Goal: Information Seeking & Learning: Check status

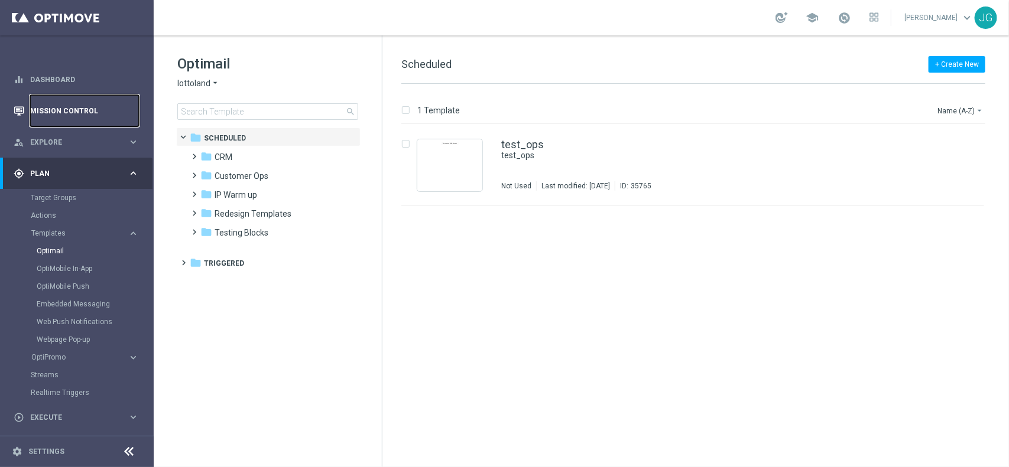
click at [84, 110] on link "Mission Control" at bounding box center [84, 110] width 109 height 31
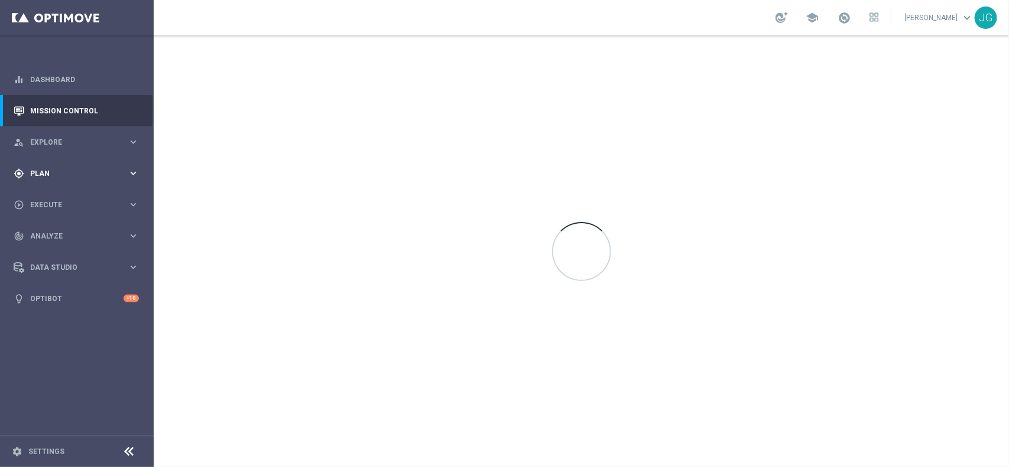
click at [63, 170] on span "Plan" at bounding box center [78, 173] width 97 height 7
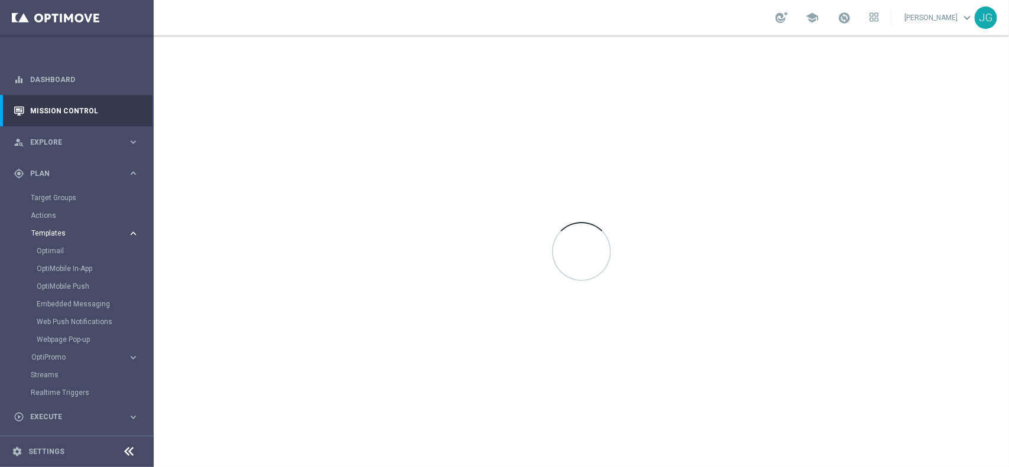
click at [57, 232] on span "Templates" at bounding box center [73, 233] width 84 height 7
click at [55, 231] on span "Templates" at bounding box center [73, 233] width 84 height 7
click at [57, 246] on link "Optimail" at bounding box center [80, 250] width 86 height 9
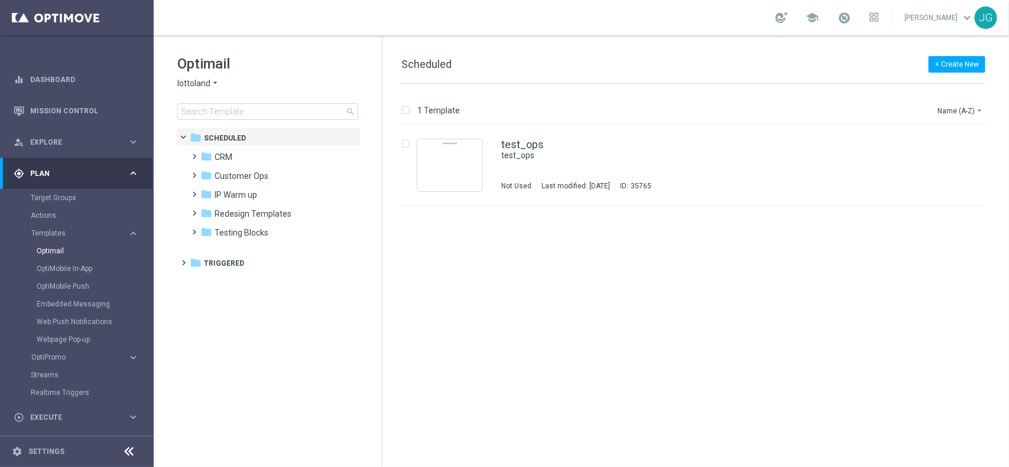
click at [210, 83] on icon "arrow_drop_down" at bounding box center [214, 83] width 9 height 11
click at [0, 0] on span "[DOMAIN_NAME]" at bounding box center [0, 0] width 0 height 0
click at [235, 107] on input at bounding box center [267, 111] width 181 height 17
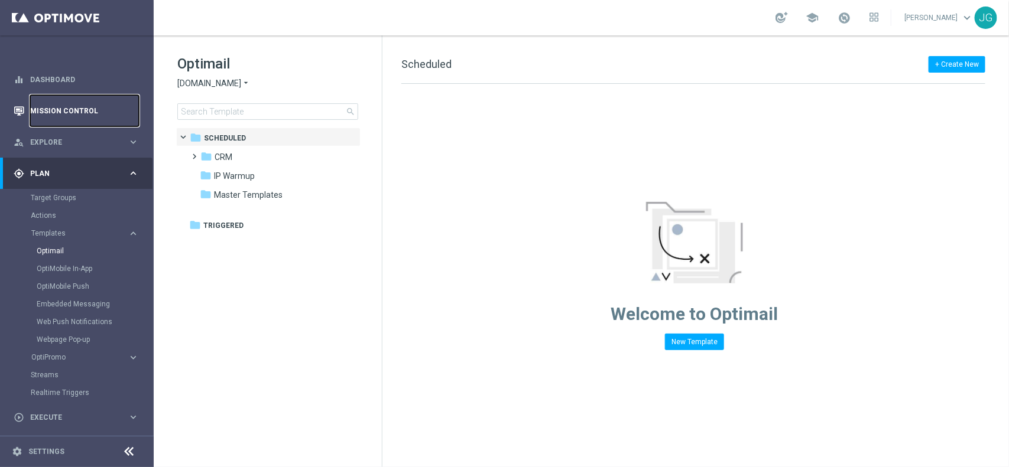
click at [92, 118] on link "Mission Control" at bounding box center [84, 110] width 109 height 31
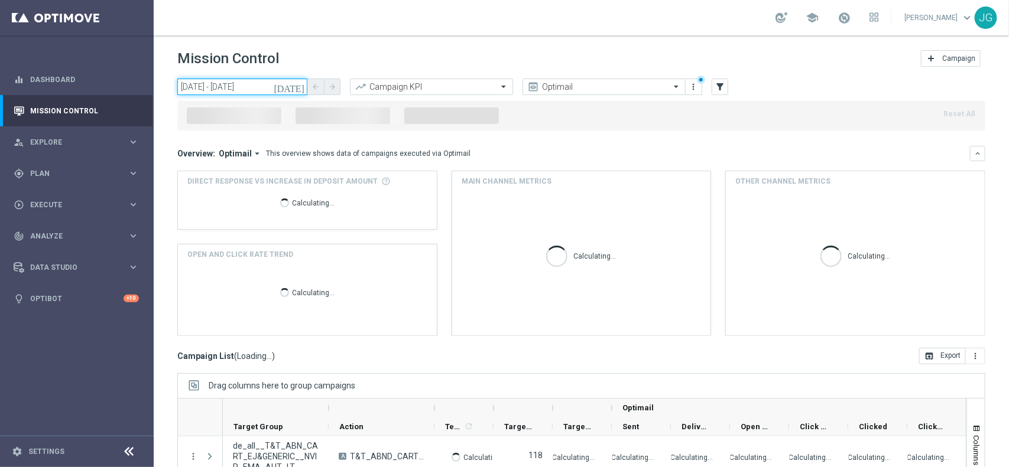
click at [255, 89] on input "[DATE] - [DATE]" at bounding box center [242, 87] width 130 height 17
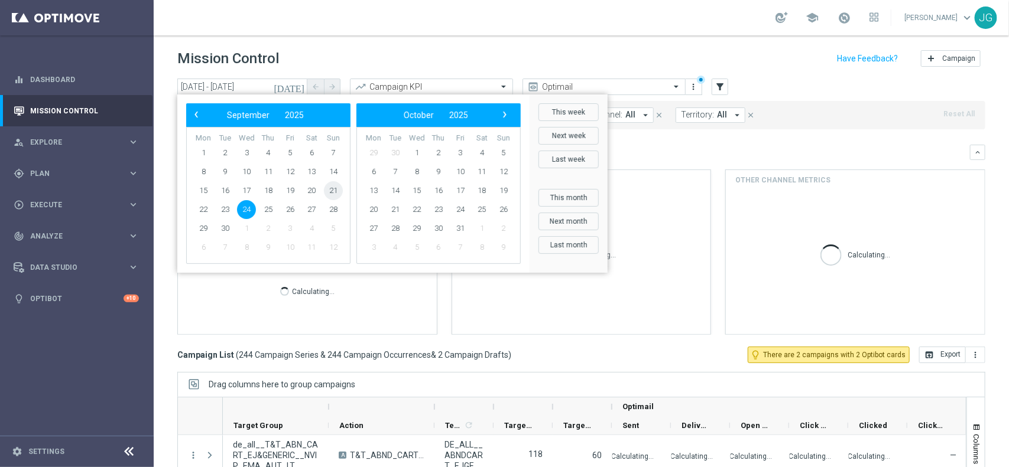
click at [331, 190] on span "21" at bounding box center [333, 190] width 19 height 19
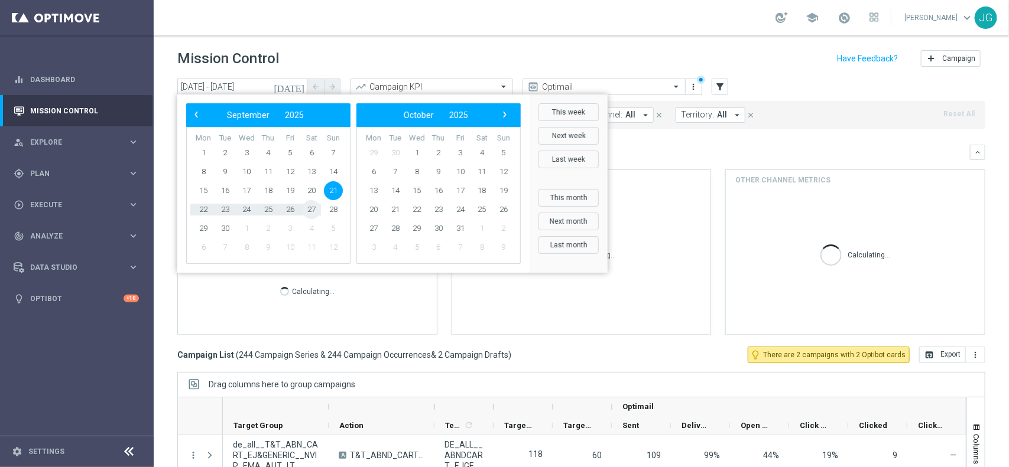
click at [313, 209] on span "27" at bounding box center [311, 209] width 19 height 19
type input "[DATE] - [DATE]"
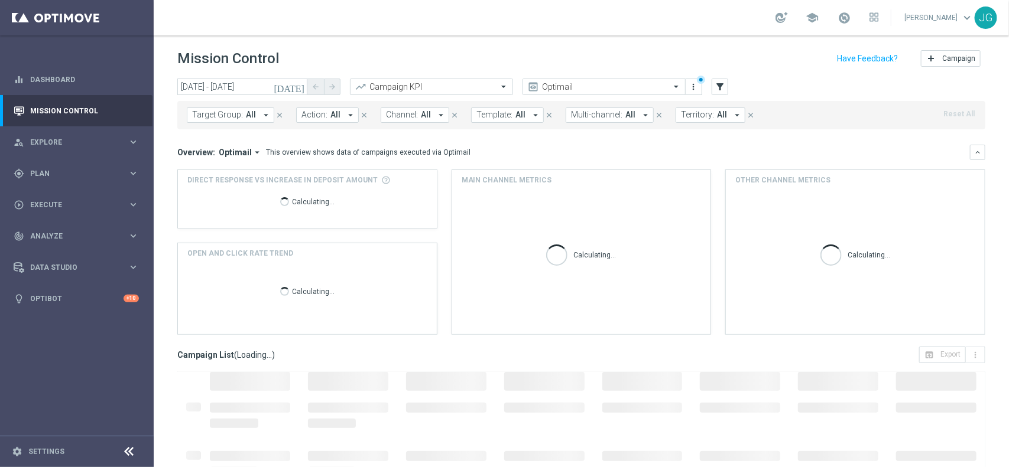
click at [708, 116] on span "Territory:" at bounding box center [697, 115] width 33 height 10
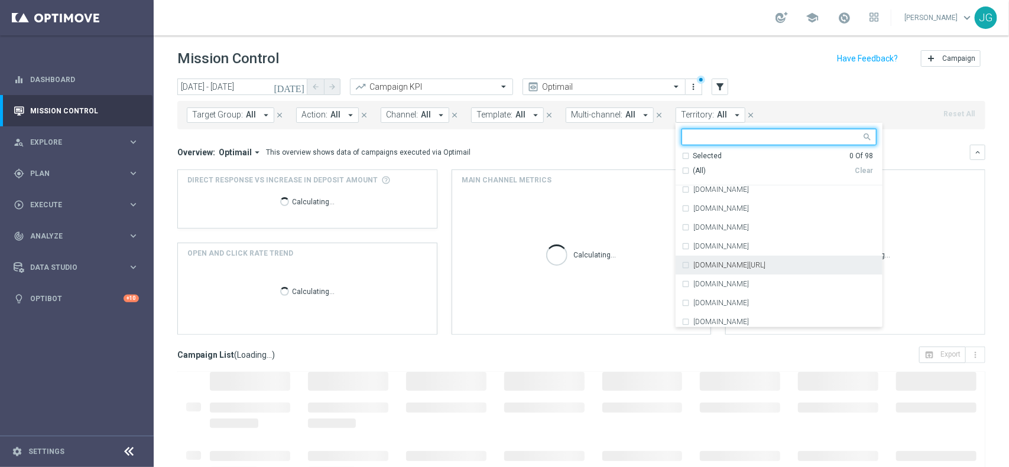
scroll to position [1711, 0]
click at [726, 279] on label "[DOMAIN_NAME]" at bounding box center [721, 280] width 56 height 7
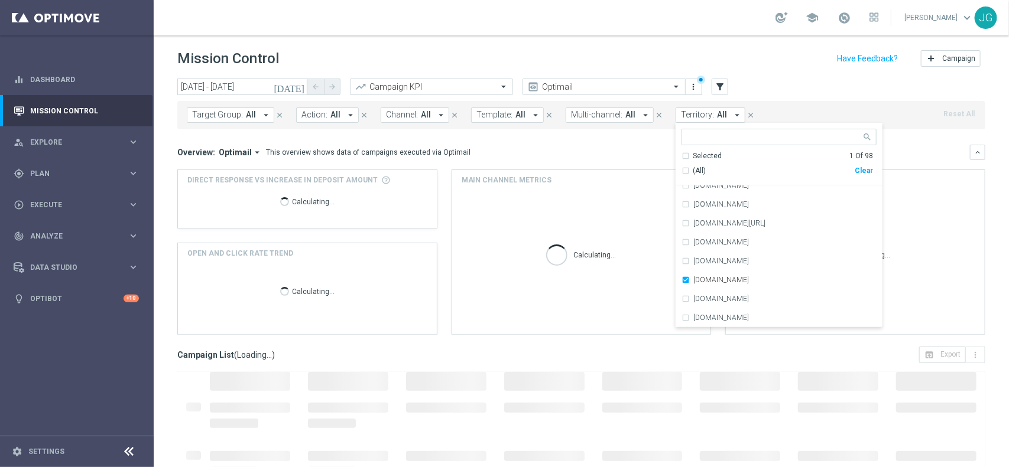
click at [491, 148] on div "Overview: Optimail arrow_drop_down This overview shows data of campaigns execut…" at bounding box center [573, 152] width 792 height 11
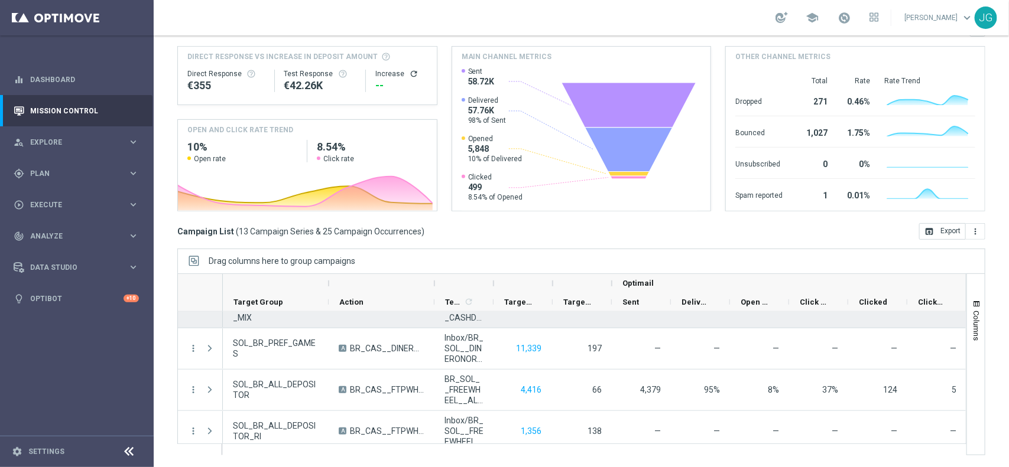
scroll to position [406, 0]
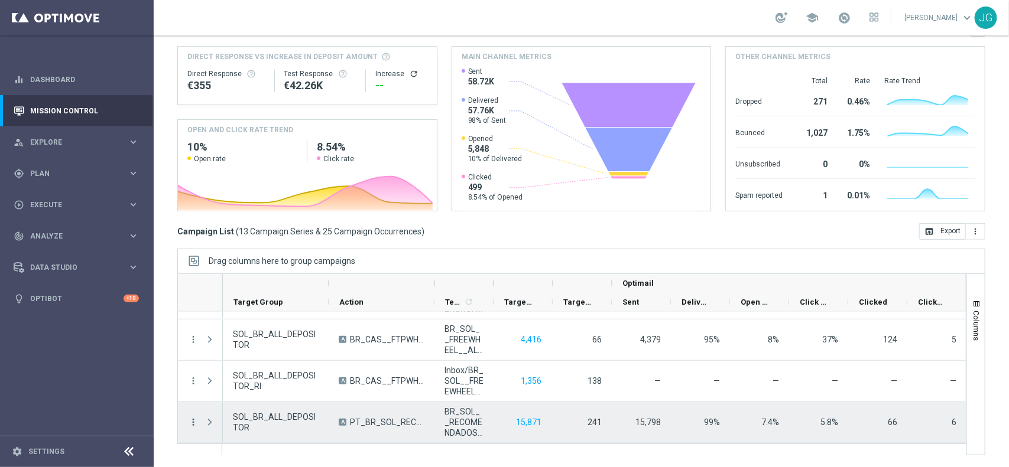
click at [195, 423] on icon "more_vert" at bounding box center [193, 422] width 11 height 11
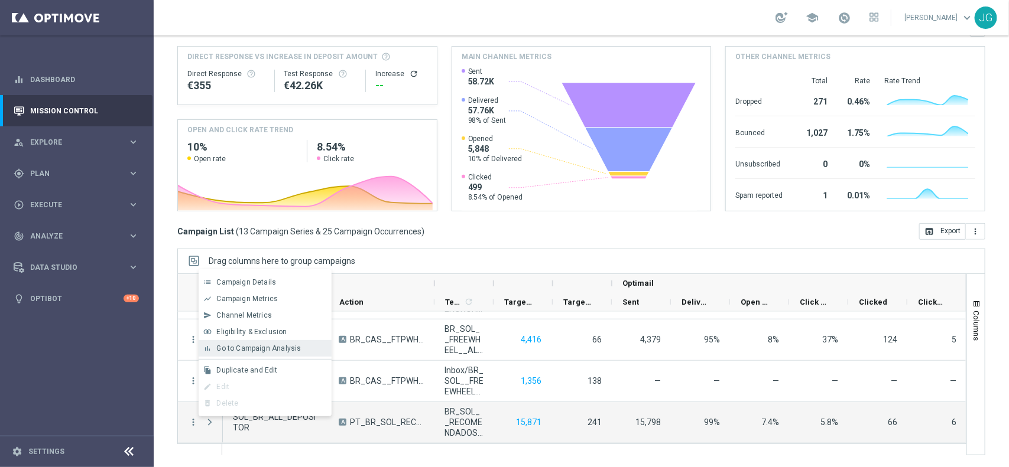
click at [288, 350] on span "Go to Campaign Analysis" at bounding box center [258, 348] width 84 height 8
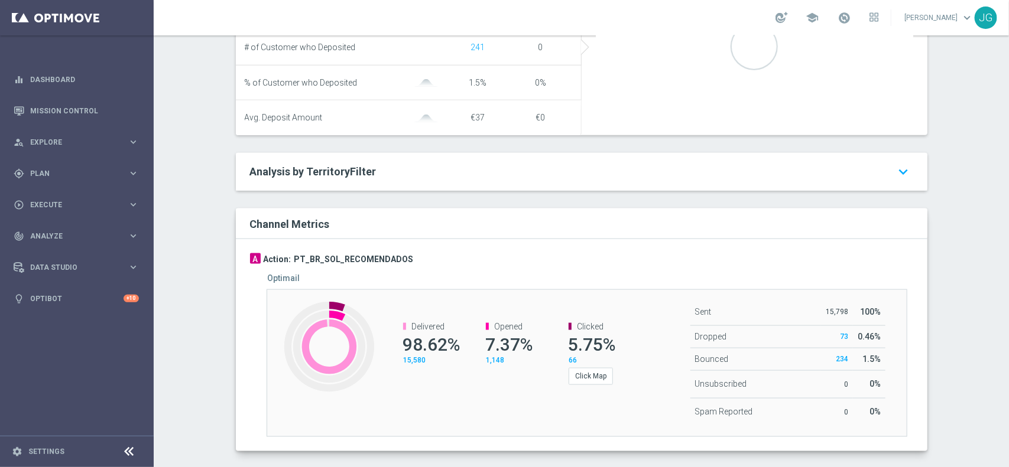
scroll to position [561, 0]
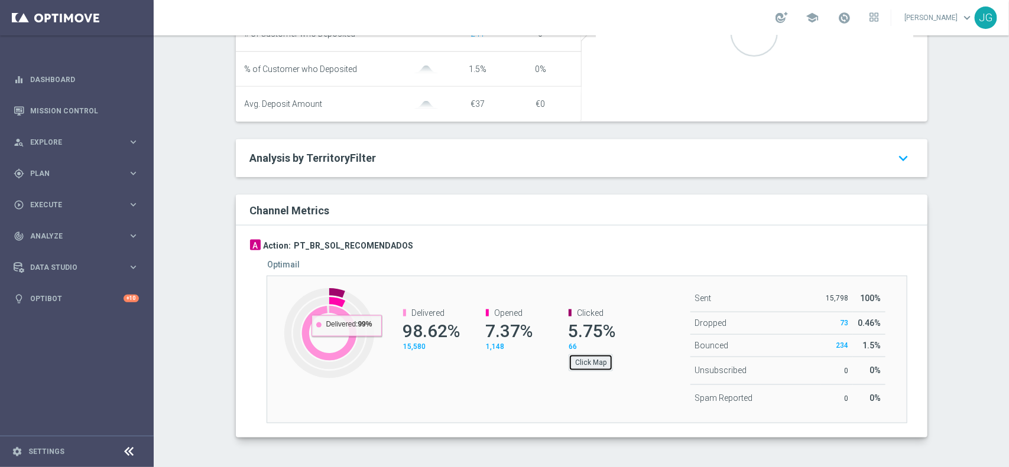
click at [586, 366] on button "Click Map" at bounding box center [590, 362] width 44 height 17
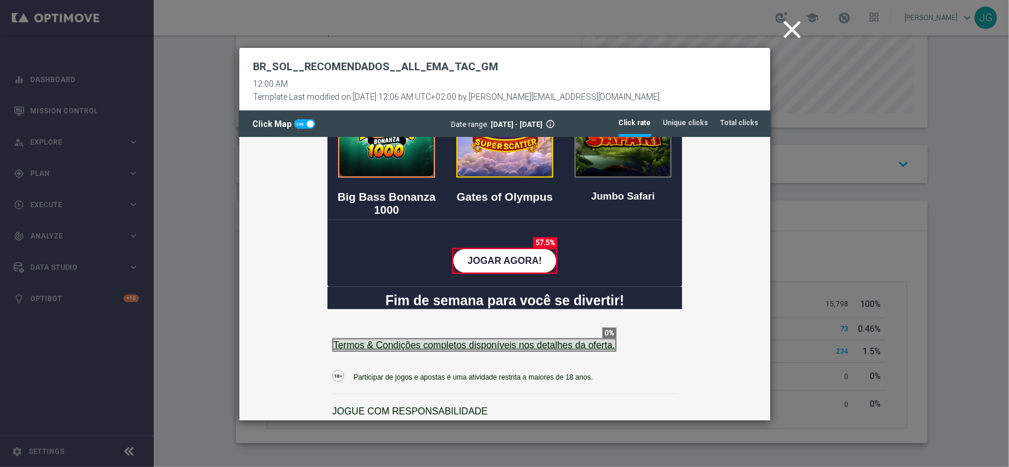
scroll to position [74, 0]
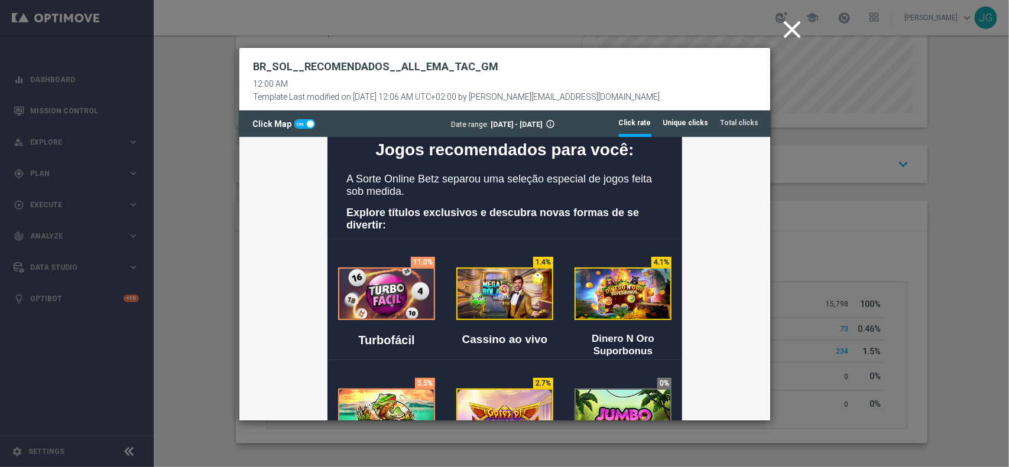
click at [693, 127] on tab-header "Unique clicks" at bounding box center [685, 123] width 45 height 10
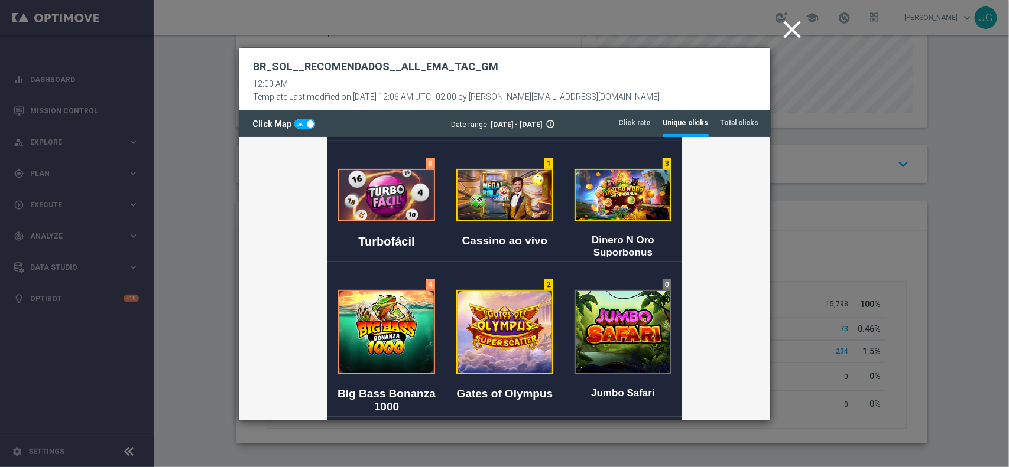
scroll to position [148, 0]
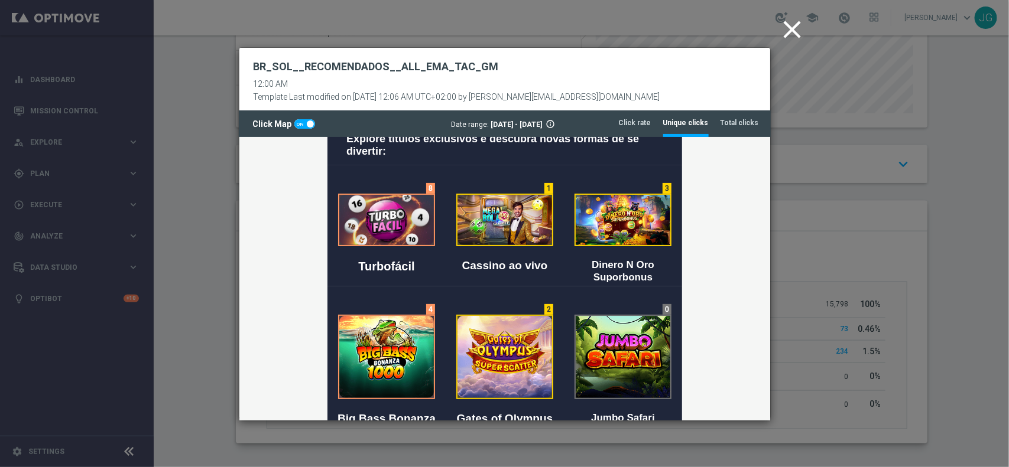
click at [785, 25] on icon "close" at bounding box center [793, 30] width 30 height 30
